Goal: Information Seeking & Learning: Find specific page/section

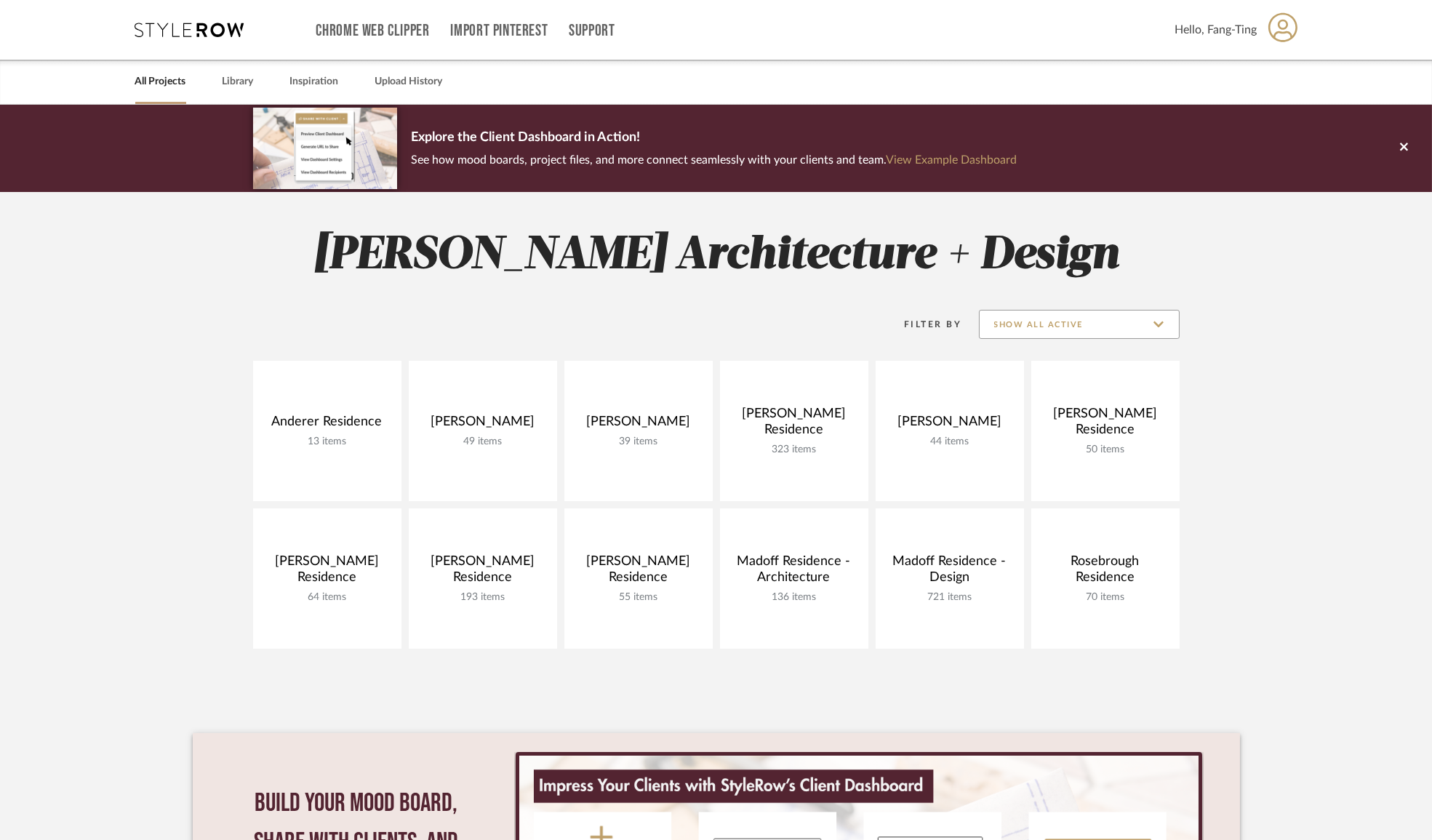
click at [1084, 327] on input "Show All Active" at bounding box center [1079, 324] width 201 height 29
click at [1042, 416] on span "Archived" at bounding box center [1079, 431] width 199 height 35
type input "Archived"
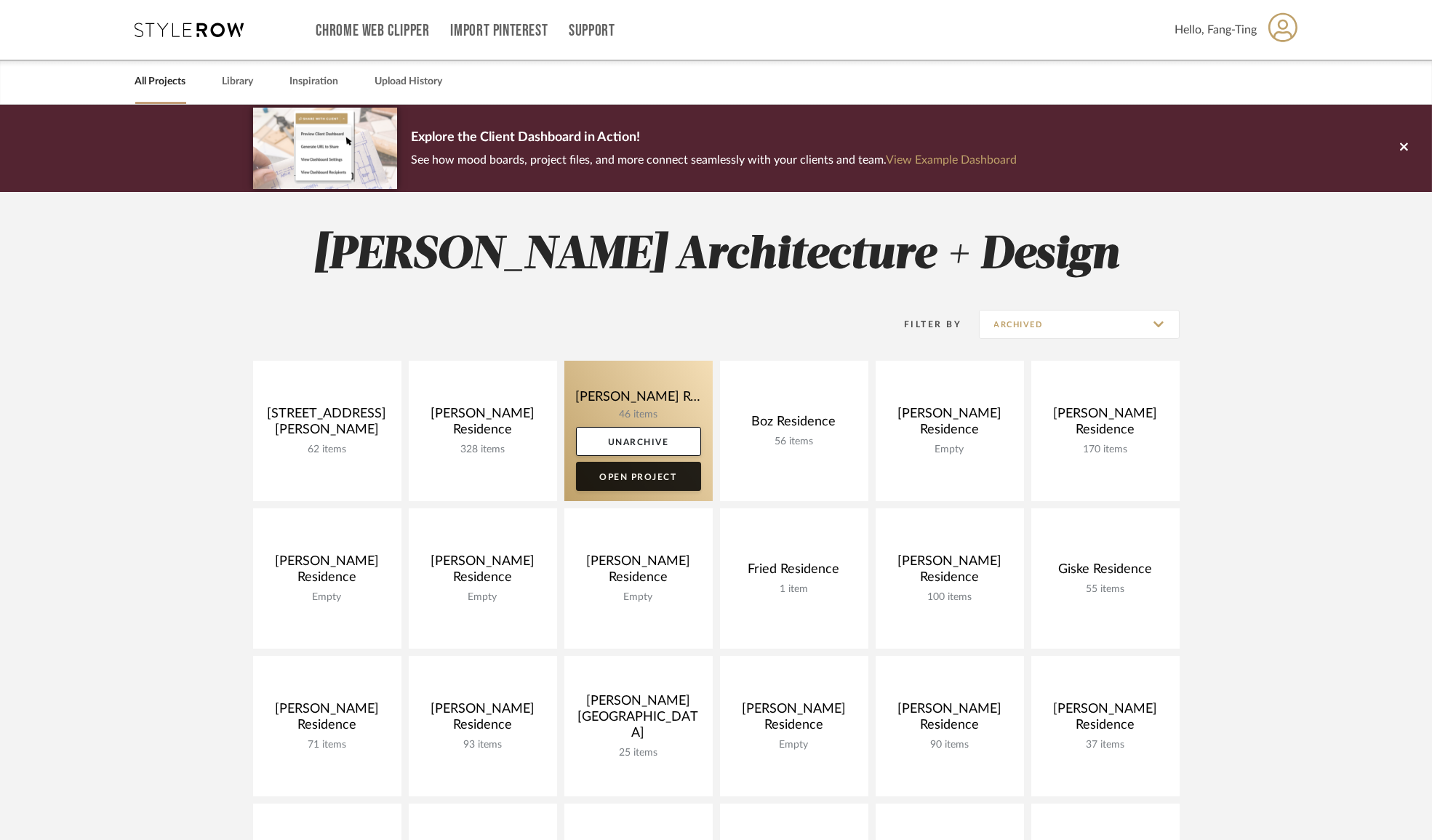
scroll to position [331, 0]
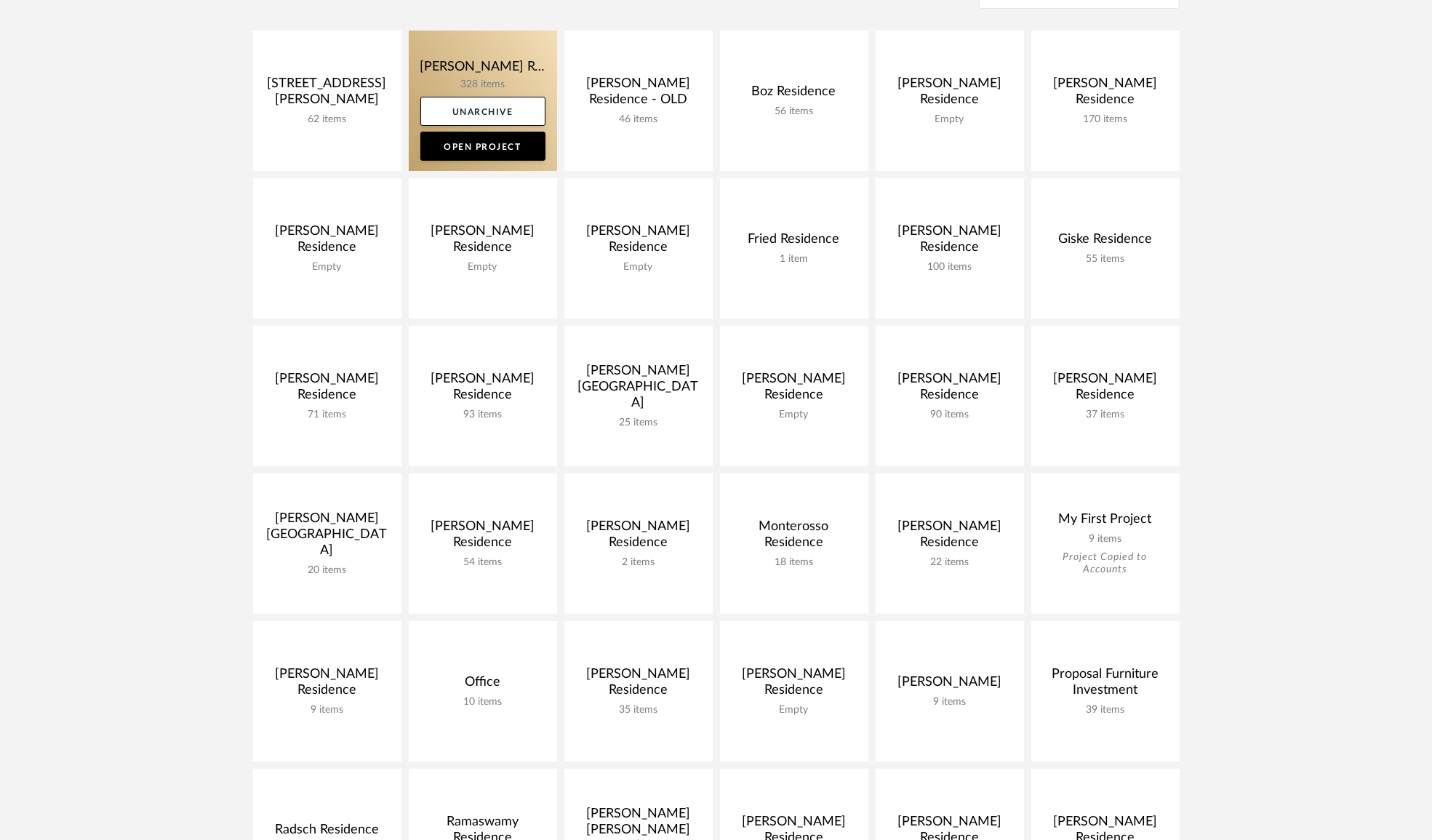
click at [505, 51] on link at bounding box center [482, 100] width 148 height 140
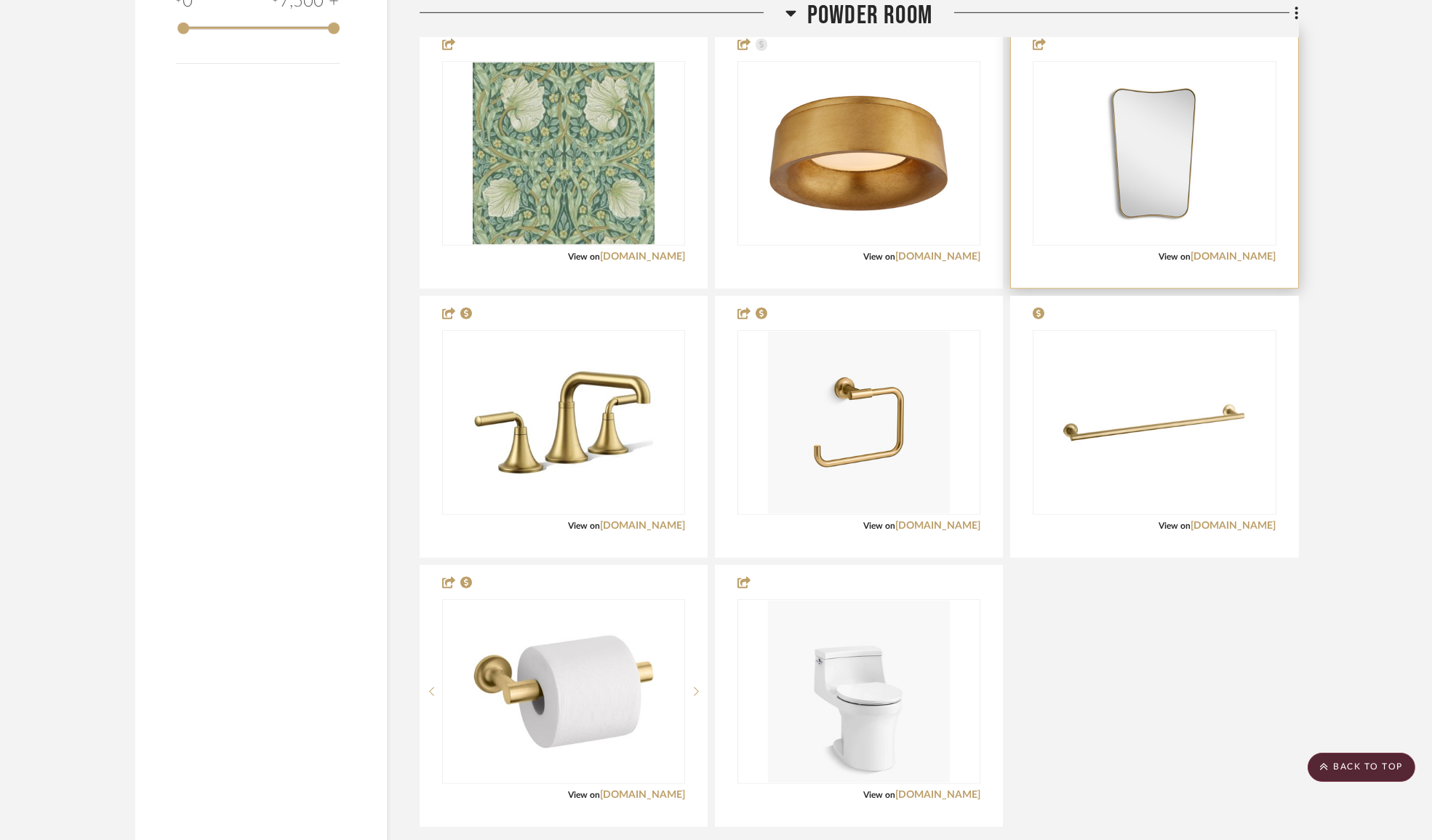
scroll to position [2975, 0]
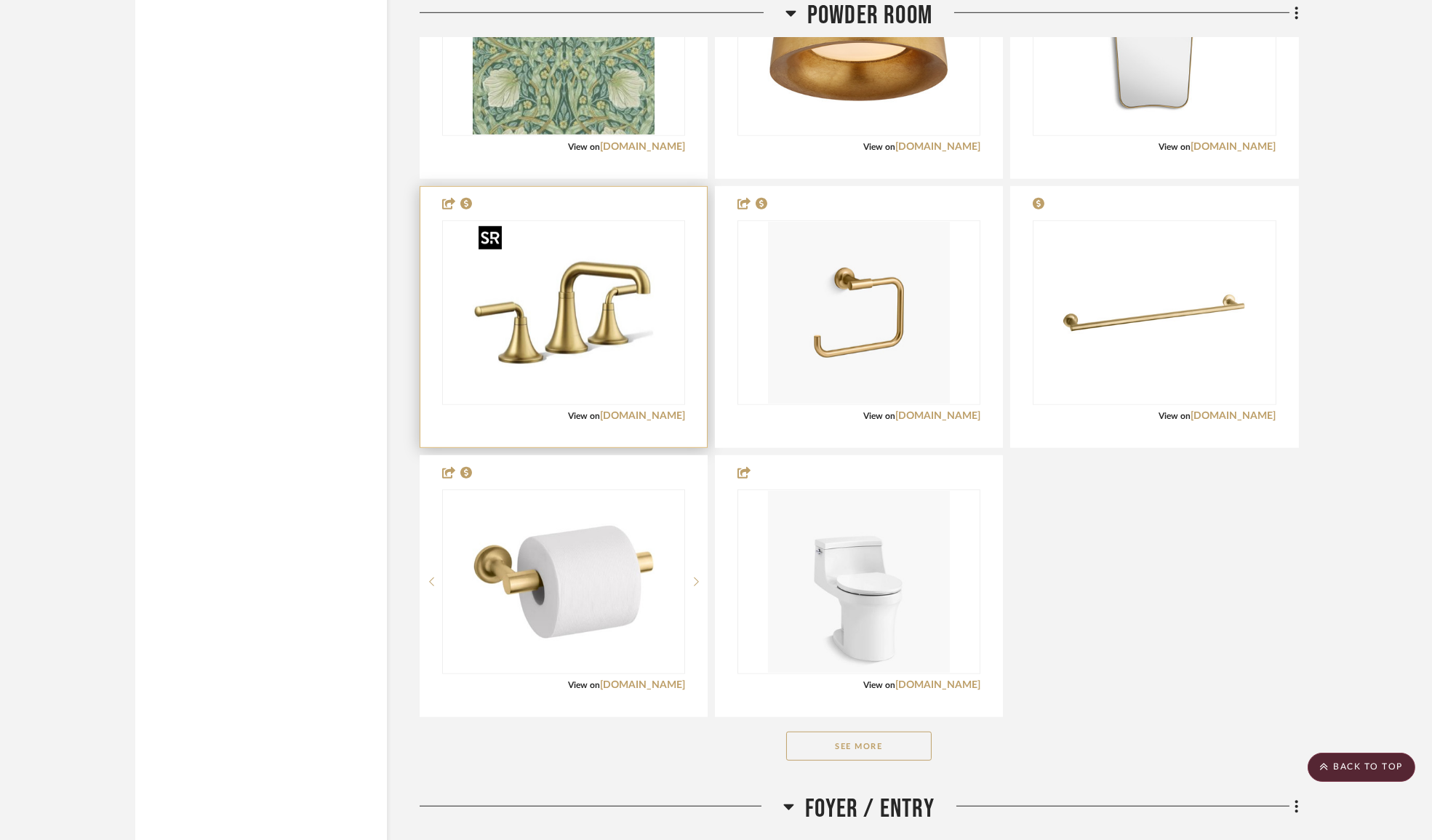
click at [0, 0] on img at bounding box center [0, 0] width 0 height 0
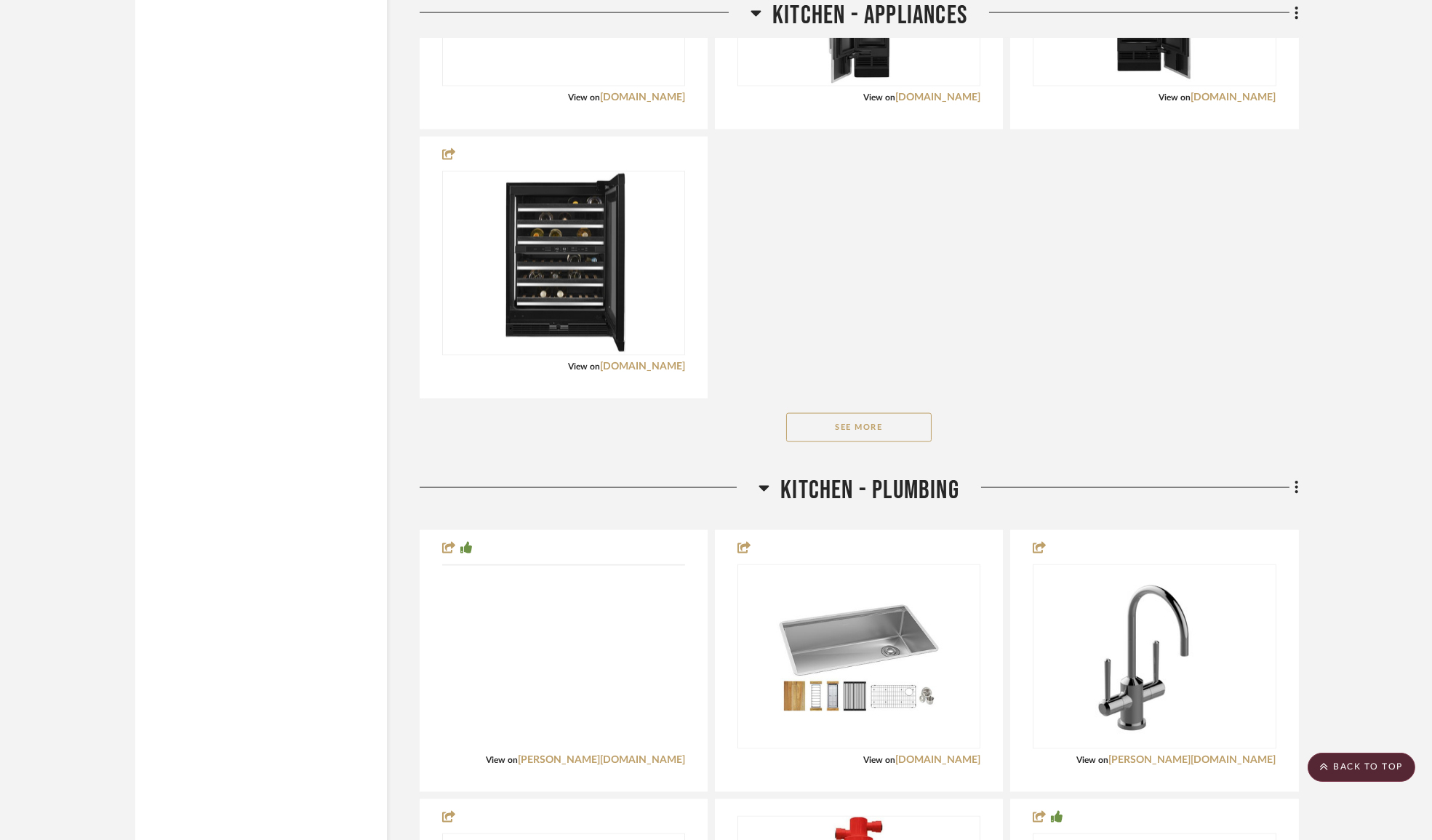
scroll to position [6479, 0]
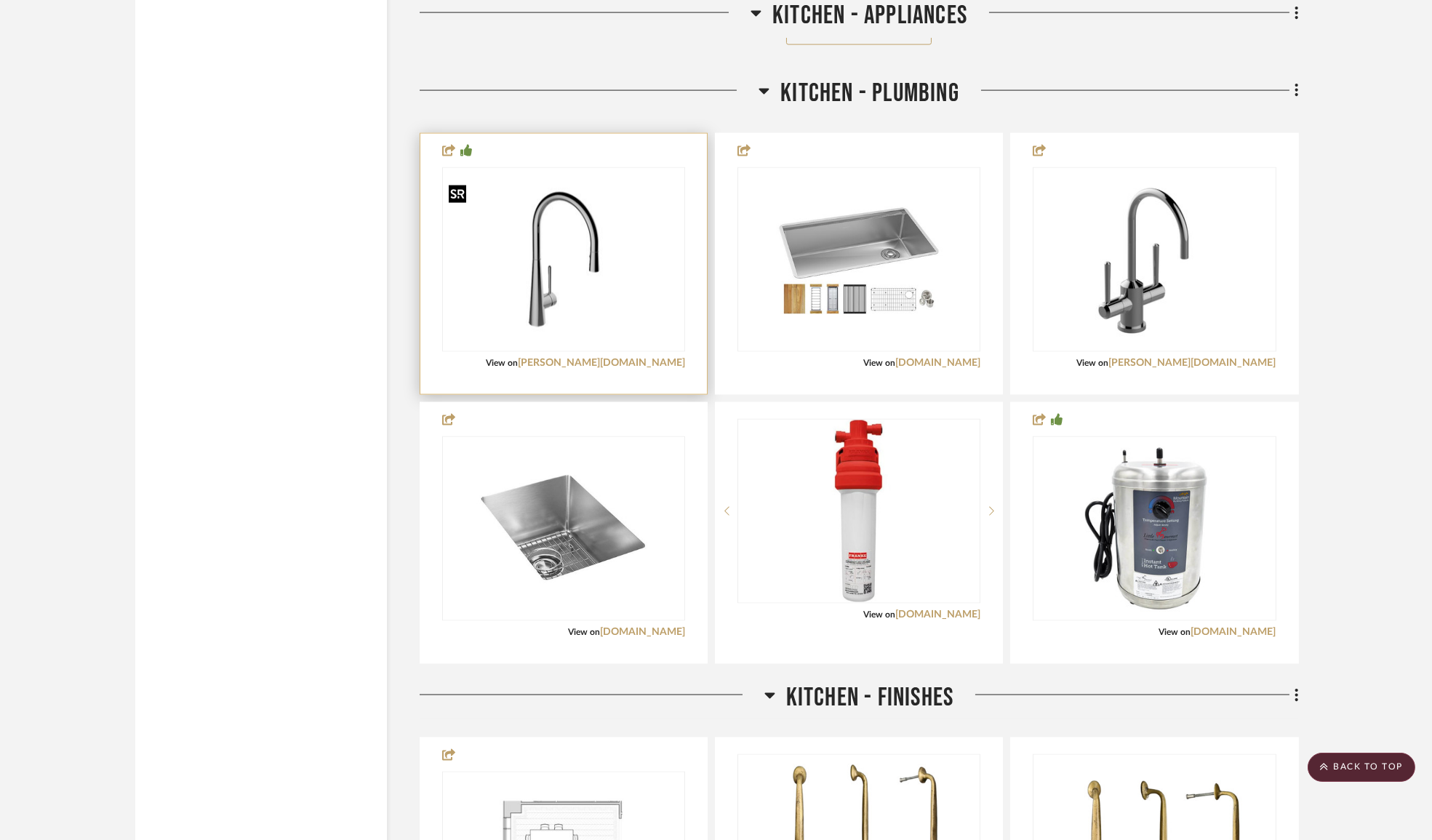
click at [575, 229] on img "0" at bounding box center [563, 259] width 240 height 153
click at [543, 288] on img "0" at bounding box center [563, 259] width 240 height 153
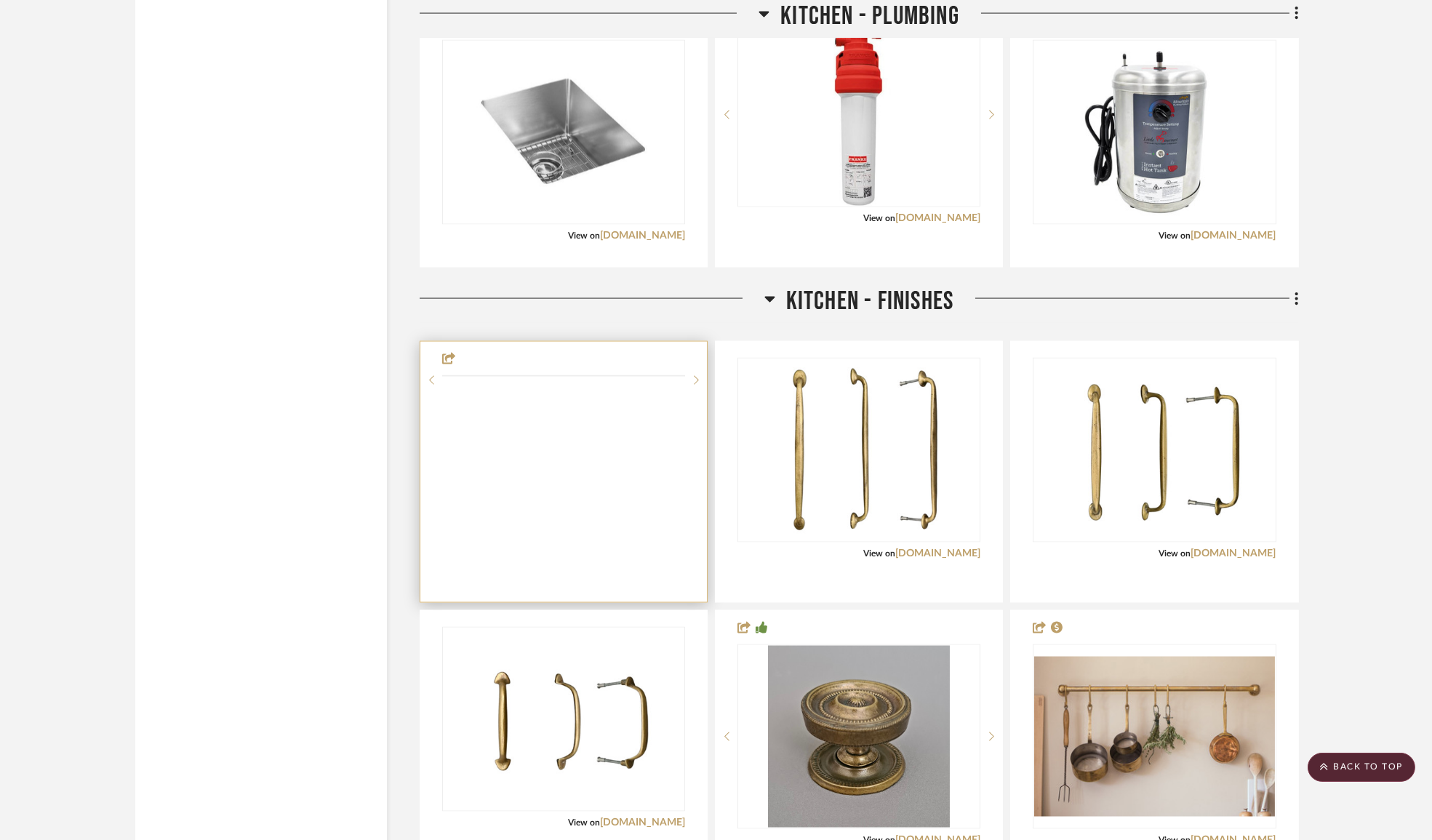
scroll to position [6942, 0]
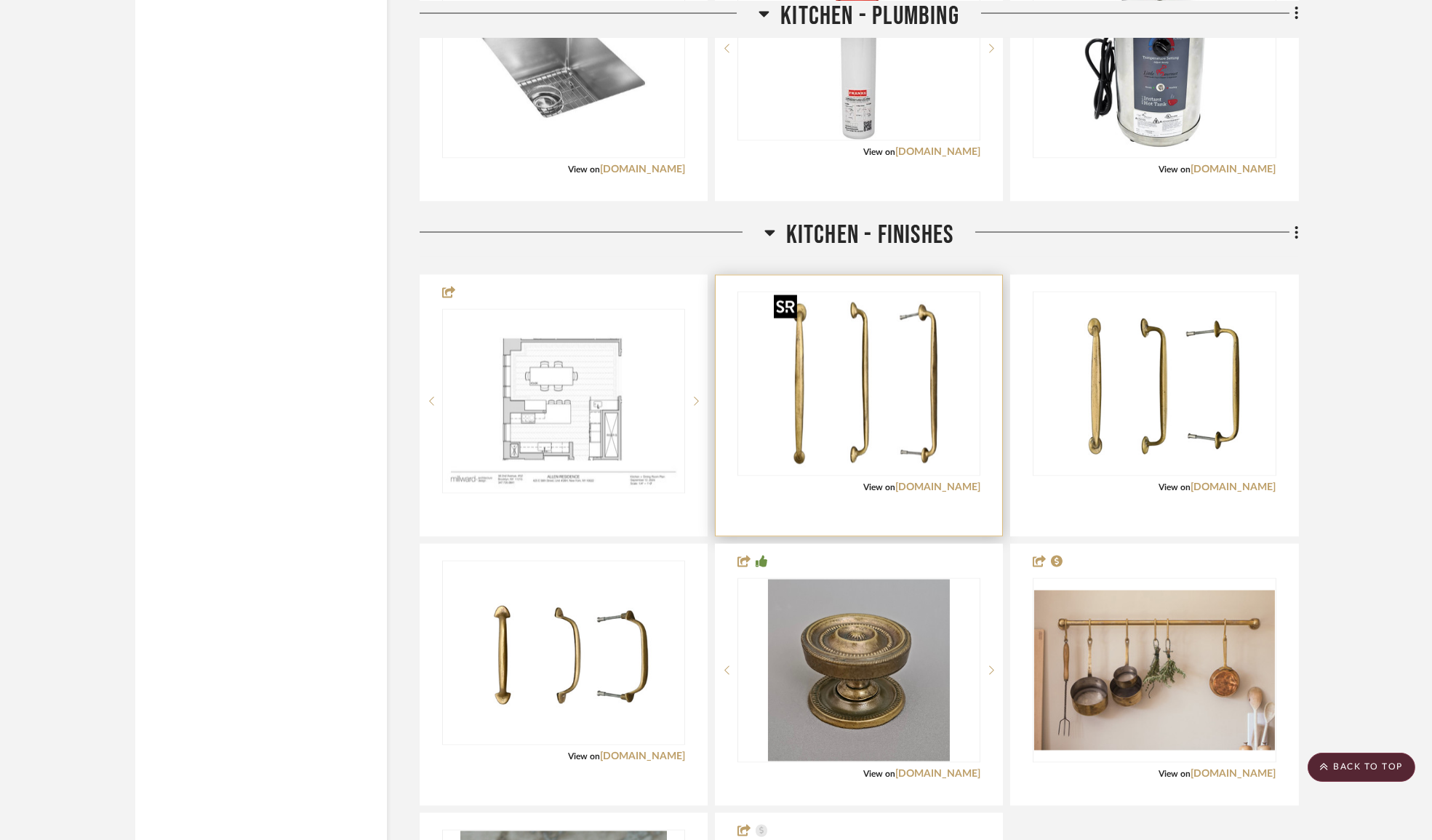
click at [889, 372] on img "0" at bounding box center [858, 383] width 182 height 182
click at [867, 383] on img "0" at bounding box center [858, 383] width 182 height 182
click at [900, 412] on img "0" at bounding box center [858, 383] width 182 height 182
click at [911, 482] on link "optimumbrasses.co.uk" at bounding box center [938, 487] width 85 height 10
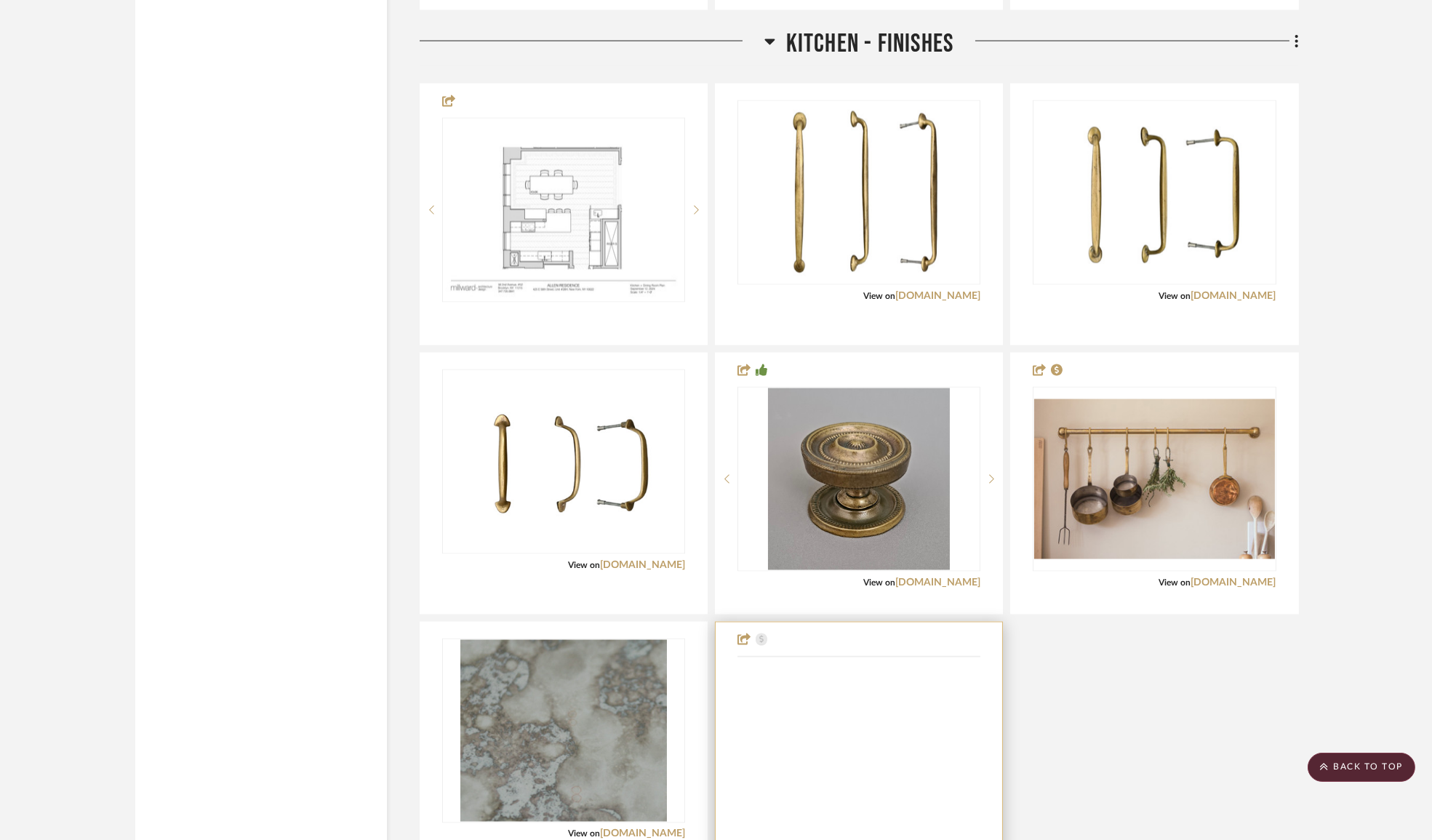
scroll to position [7404, 0]
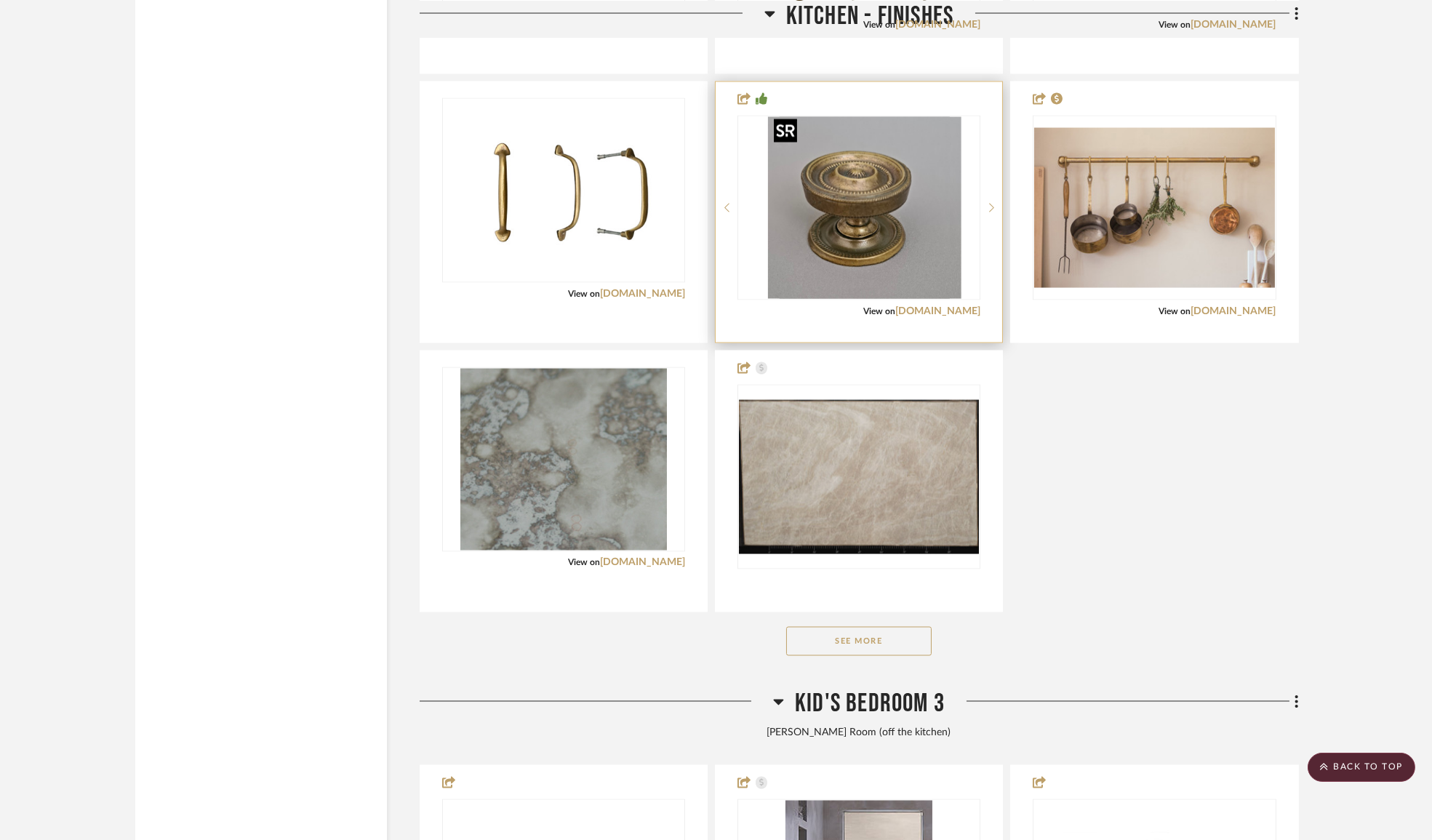
click at [901, 207] on div at bounding box center [858, 208] width 243 height 185
click at [884, 197] on img "0" at bounding box center [858, 208] width 182 height 182
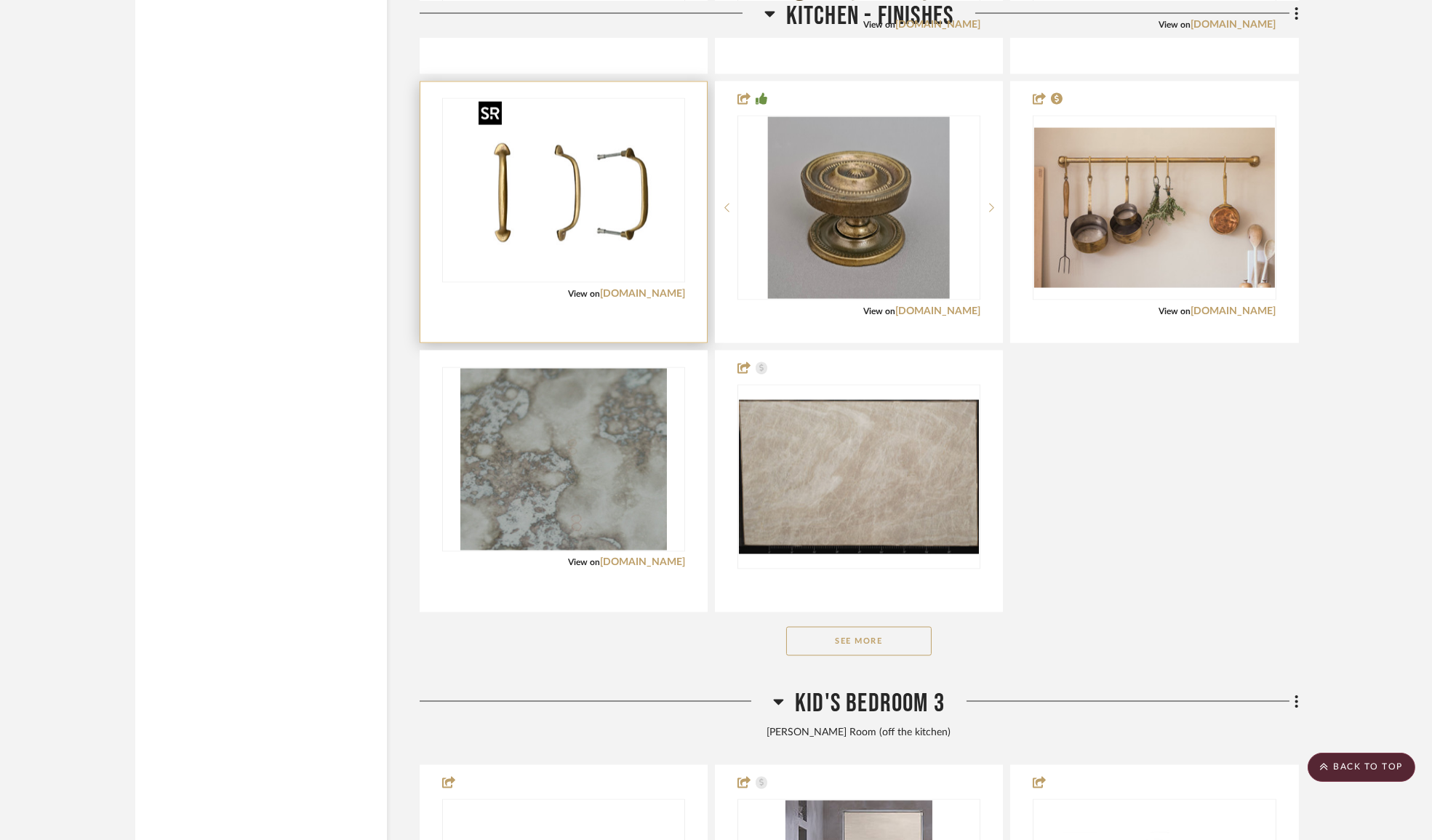
click at [0, 0] on img at bounding box center [0, 0] width 0 height 0
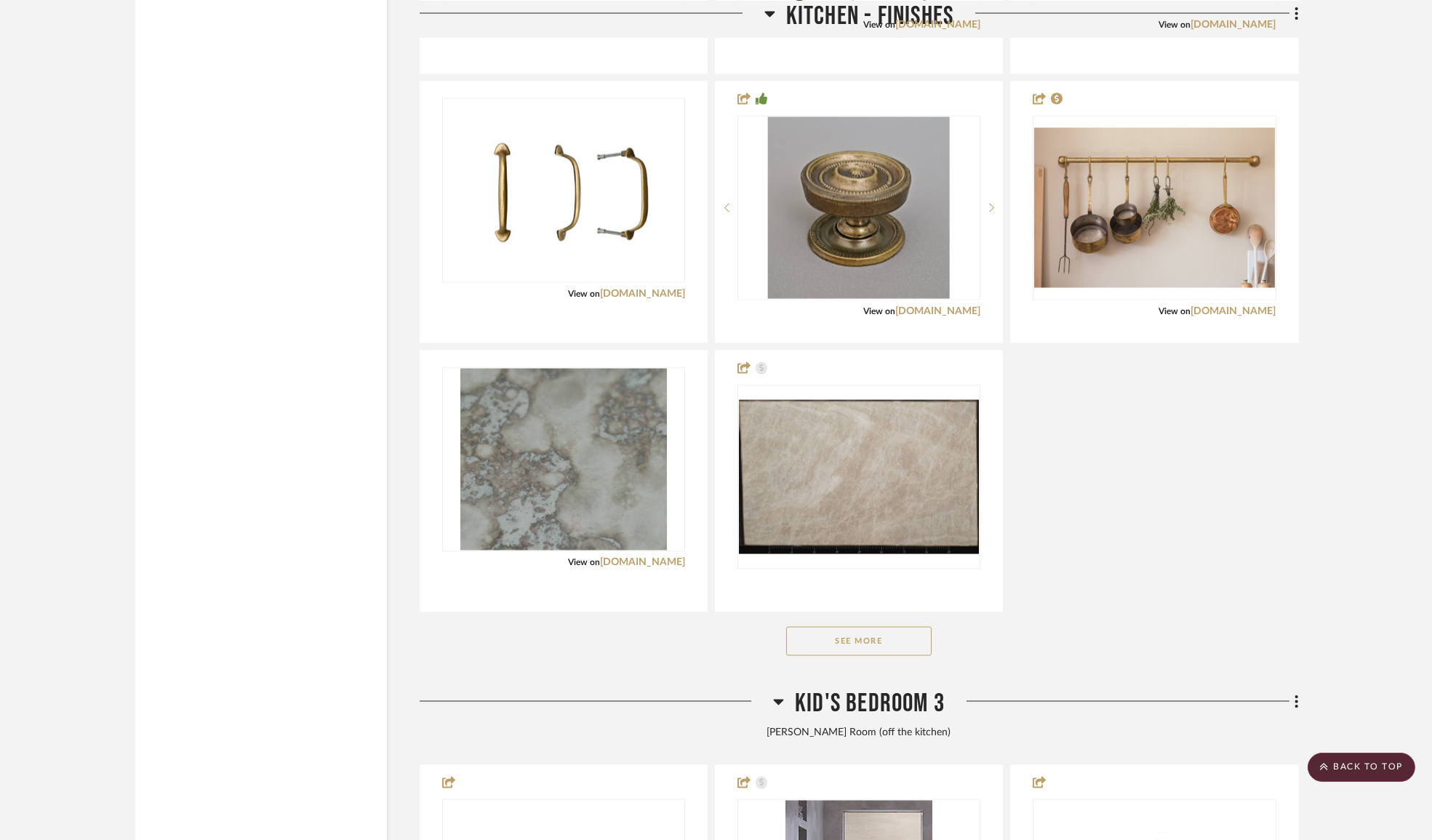
click at [1266, 422] on div "Kitchen + Dining: Furniture + Lighting Plans By Unknown Team Status Internal Cl…" at bounding box center [859, 212] width 879 height 800
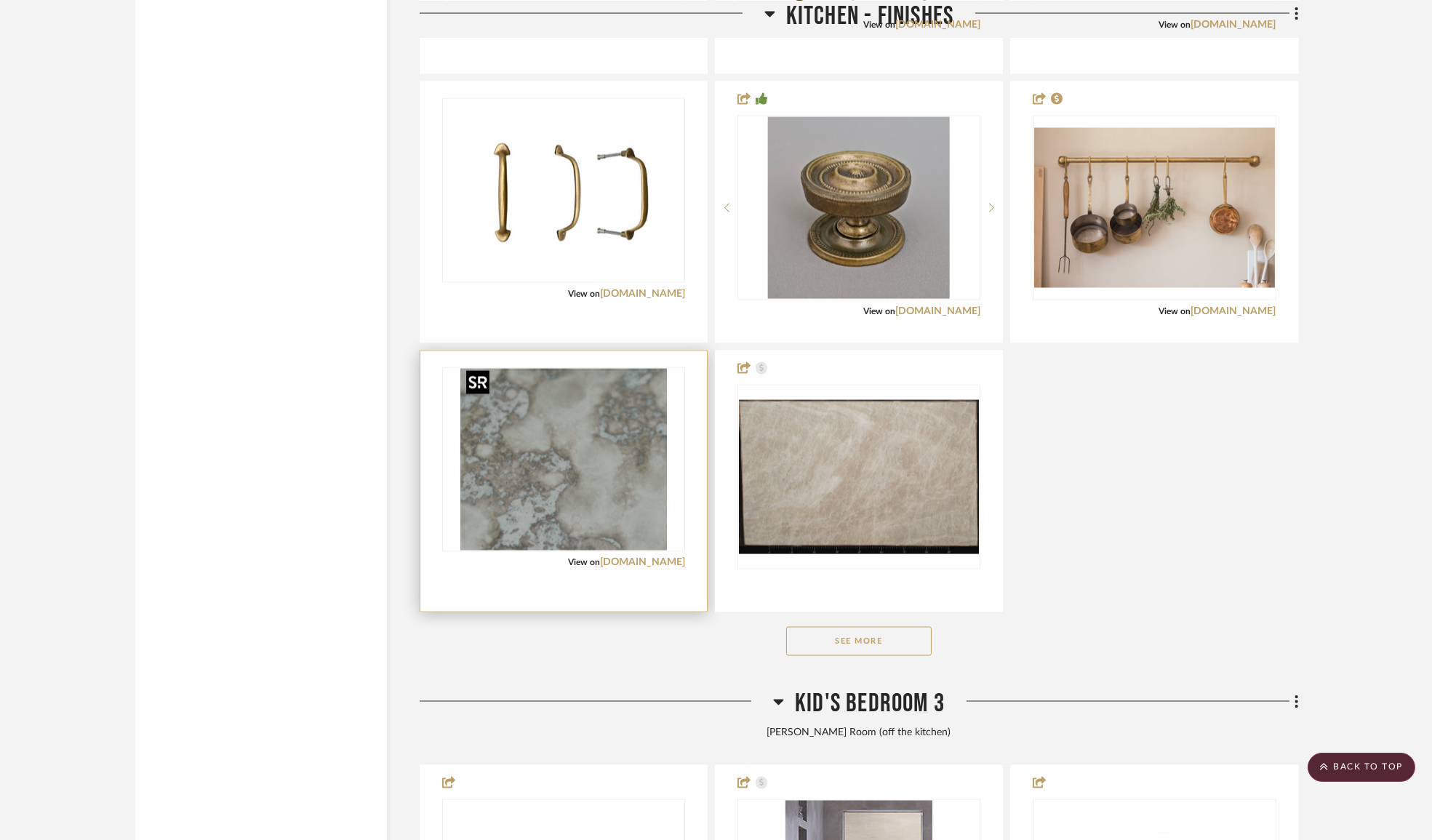
click at [632, 500] on div at bounding box center [563, 460] width 243 height 185
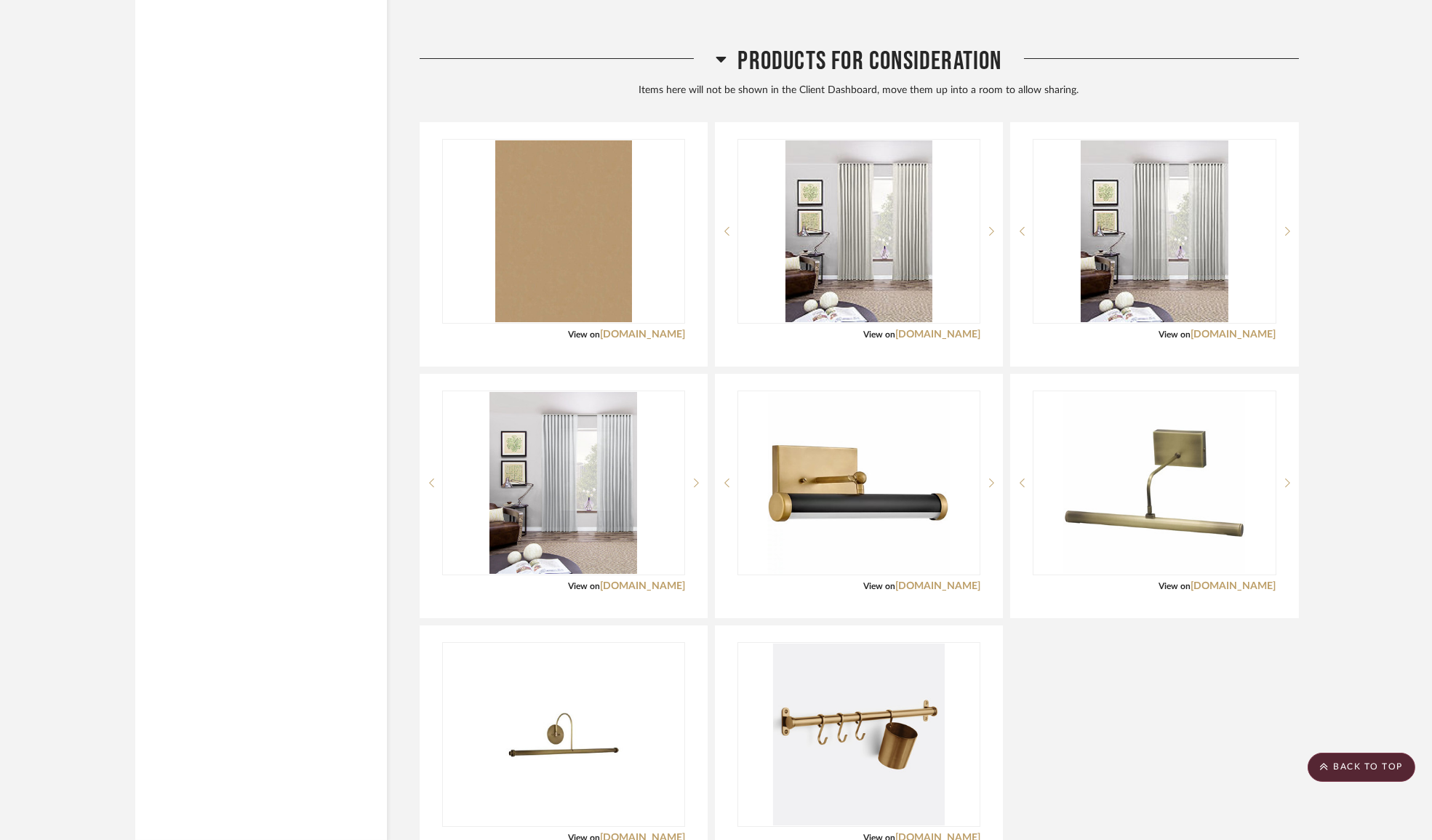
scroll to position [15141, 0]
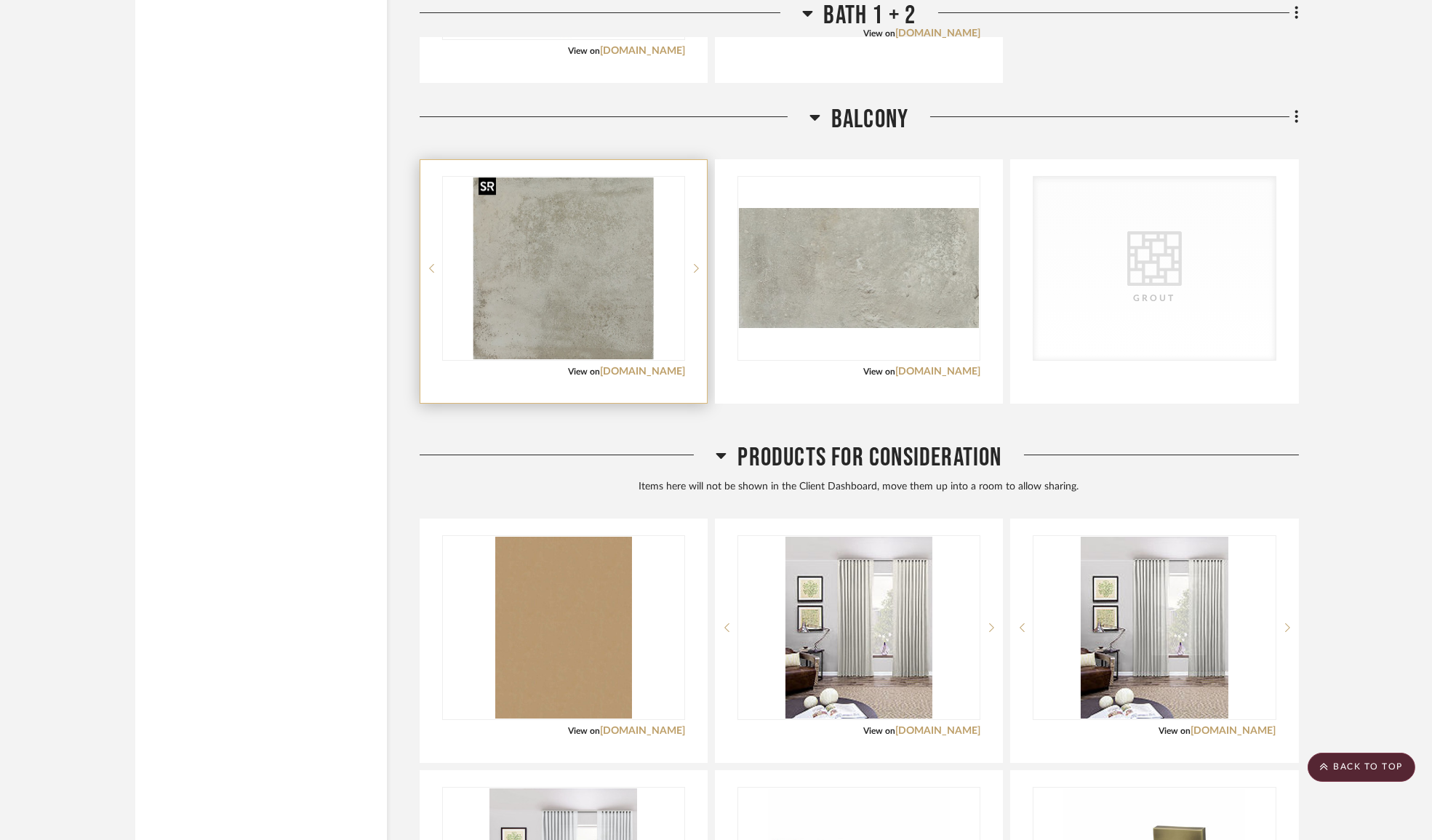
click at [0, 0] on img at bounding box center [0, 0] width 0 height 0
click at [598, 264] on img "0" at bounding box center [563, 268] width 181 height 182
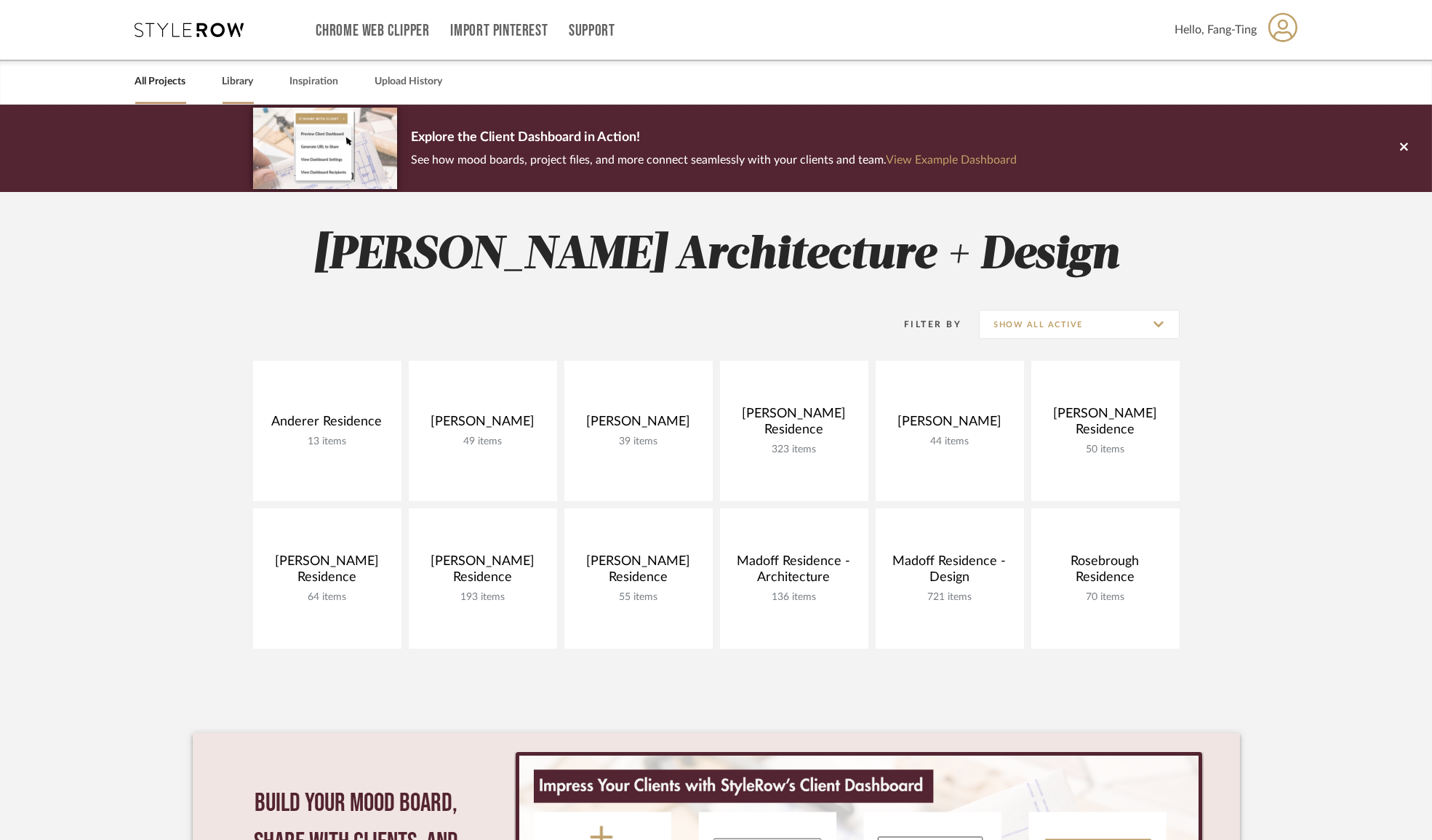
click at [245, 83] on link "Library" at bounding box center [237, 82] width 31 height 19
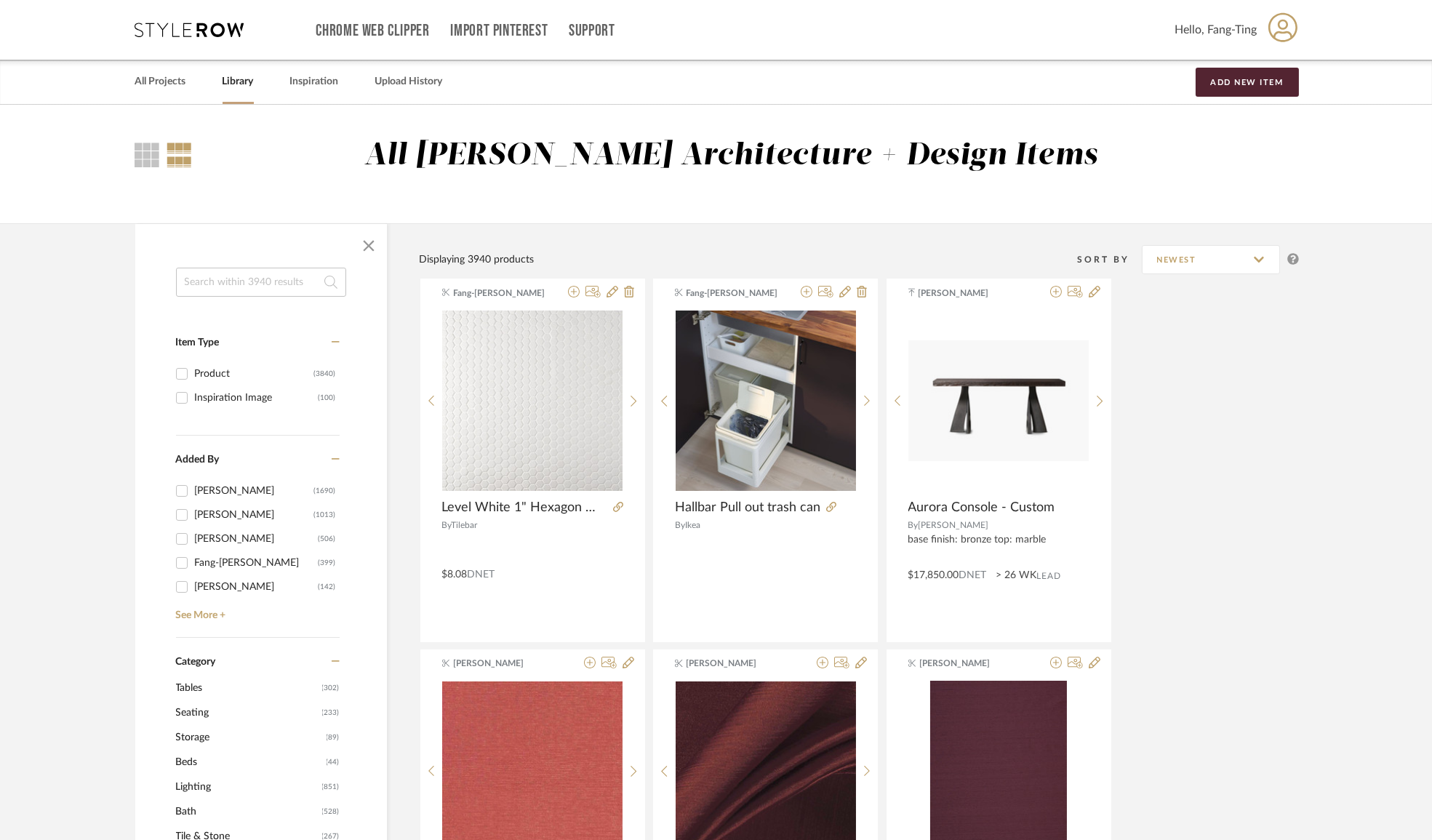
click at [217, 286] on input at bounding box center [261, 282] width 170 height 29
type input "optimum brasses"
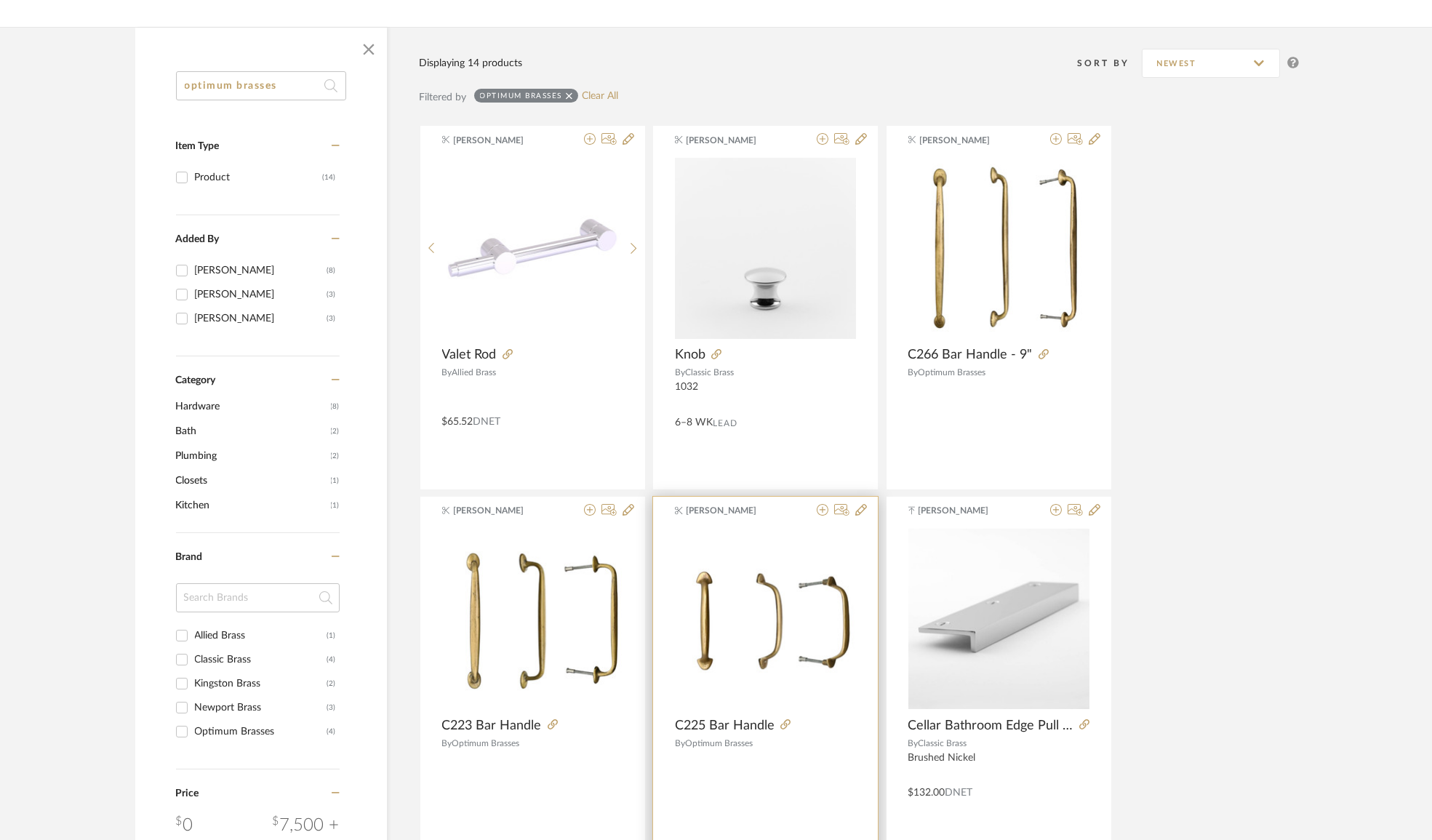
scroll to position [198, 0]
click at [782, 603] on img "0" at bounding box center [765, 617] width 181 height 181
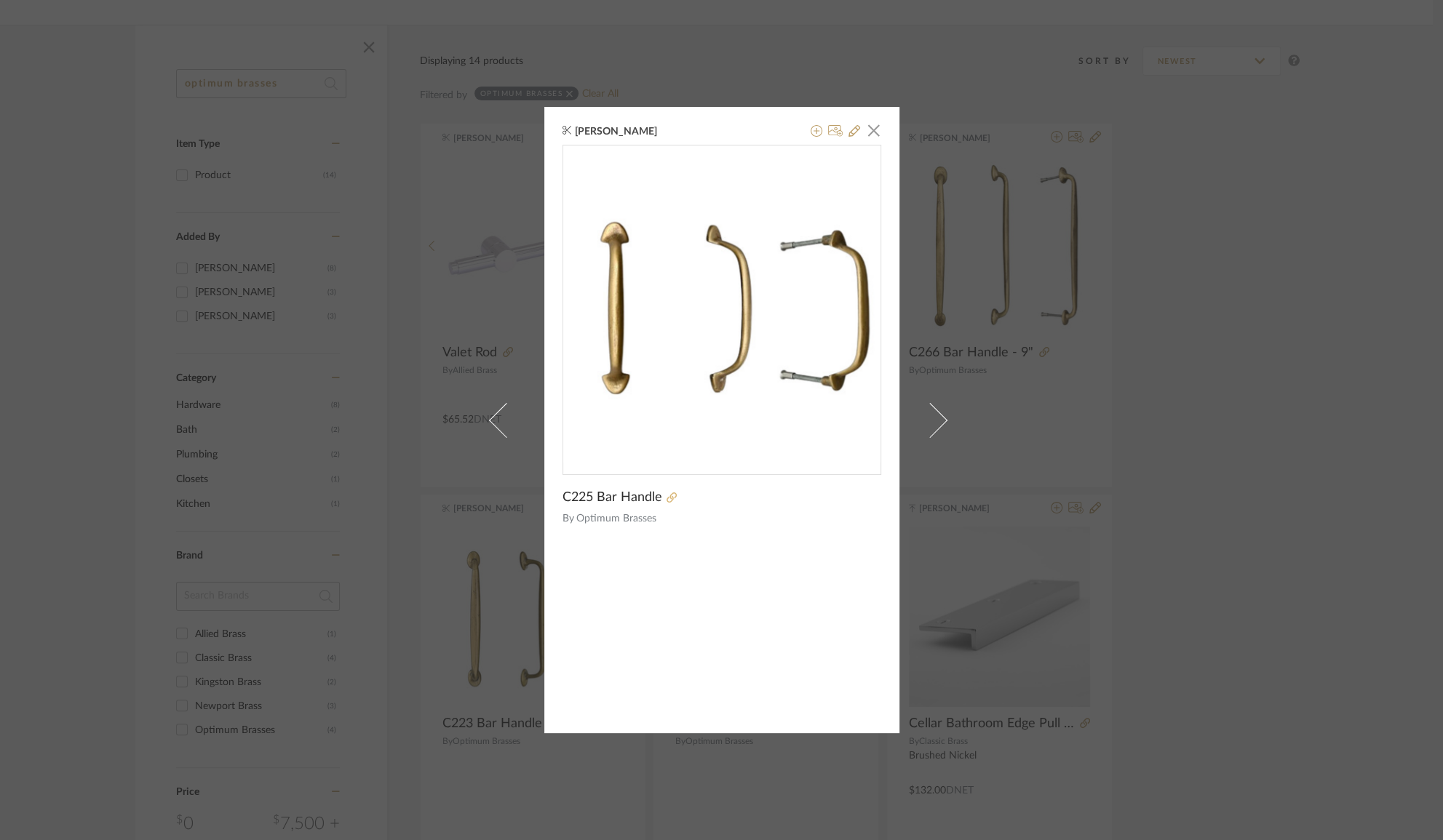
click at [662, 494] on link at bounding box center [669, 498] width 14 height 10
click at [866, 132] on span "button" at bounding box center [874, 130] width 29 height 29
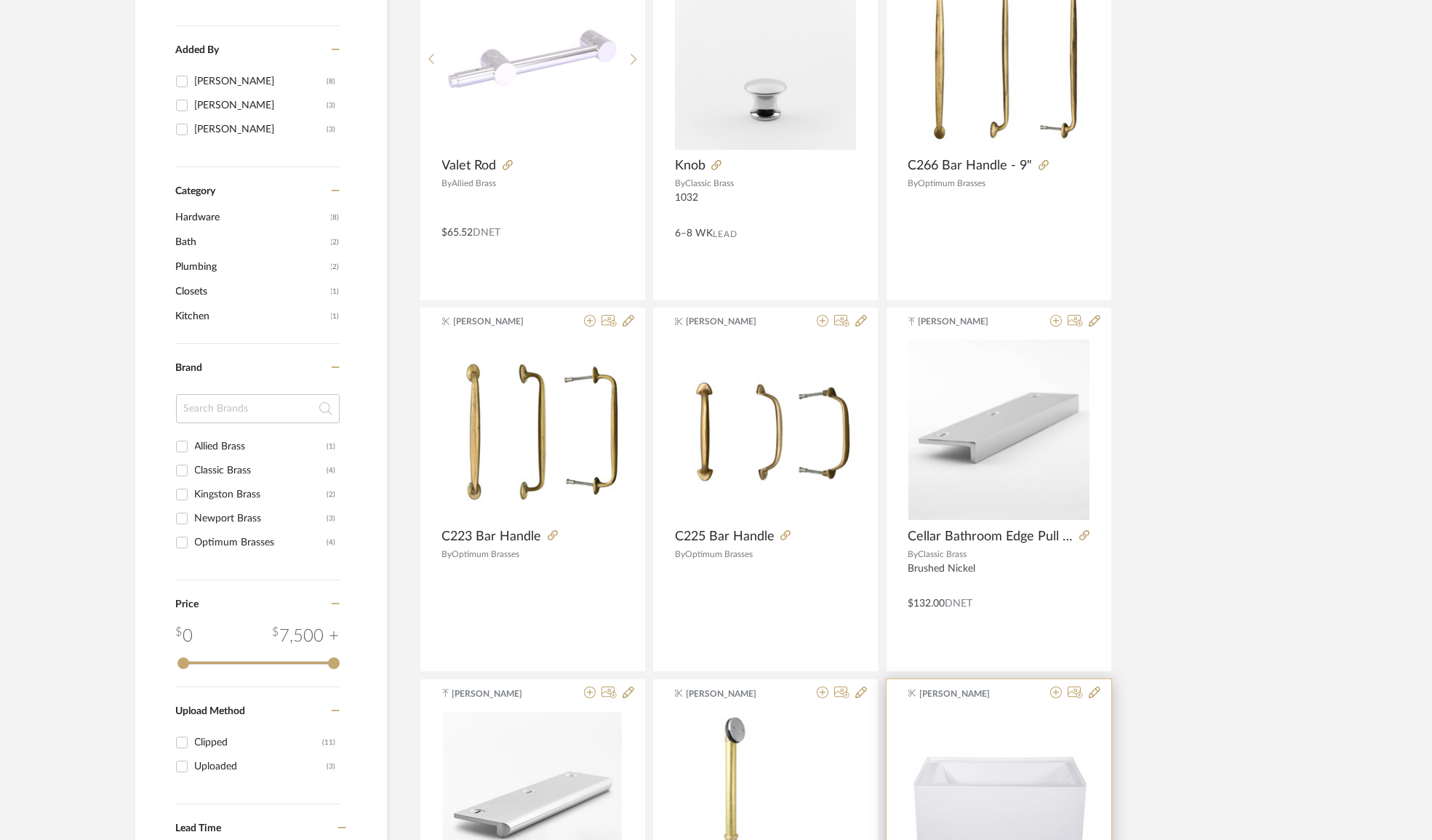
scroll to position [595, 0]
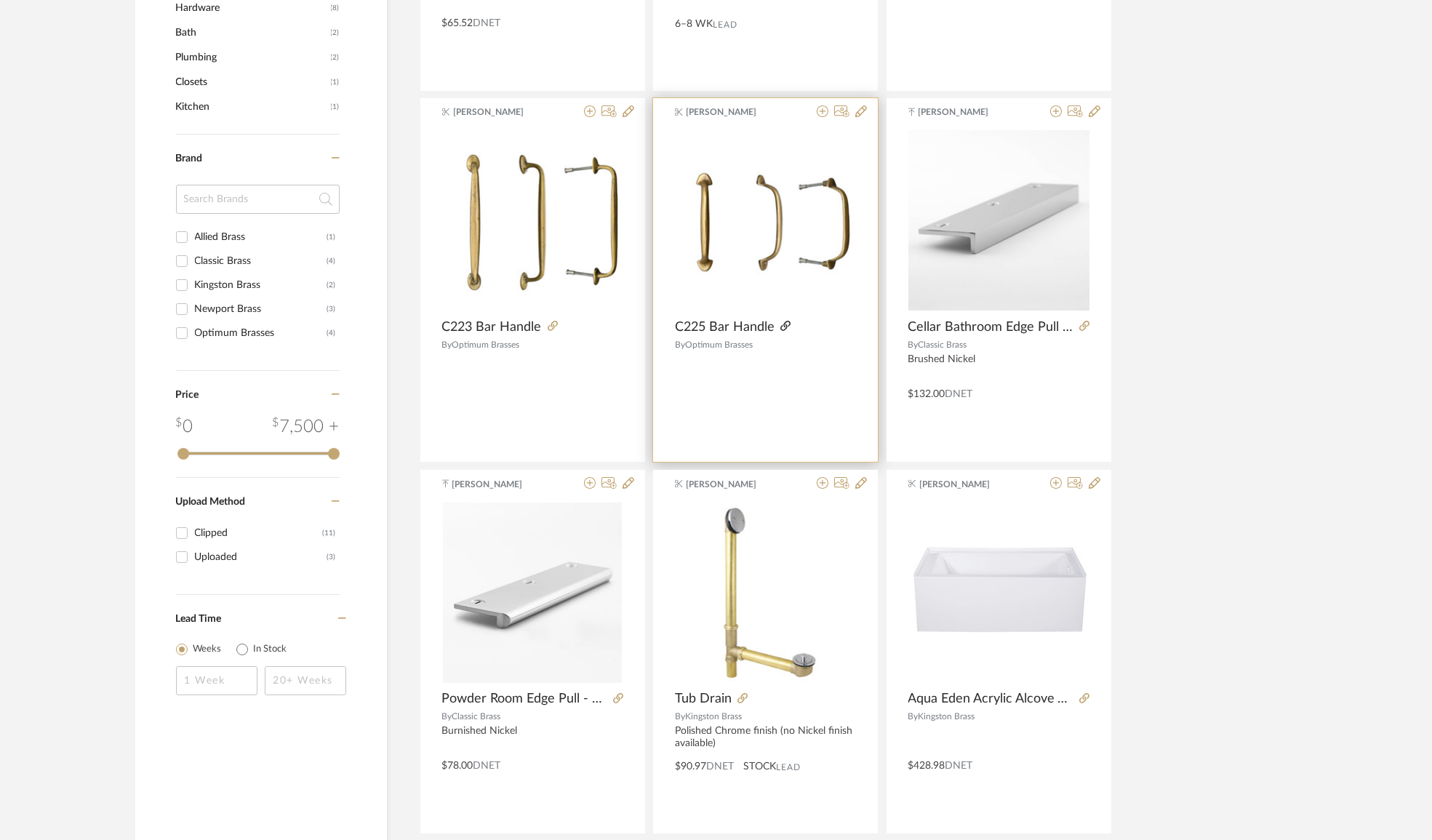
click at [781, 328] on icon at bounding box center [785, 326] width 10 height 10
